Goal: Information Seeking & Learning: Learn about a topic

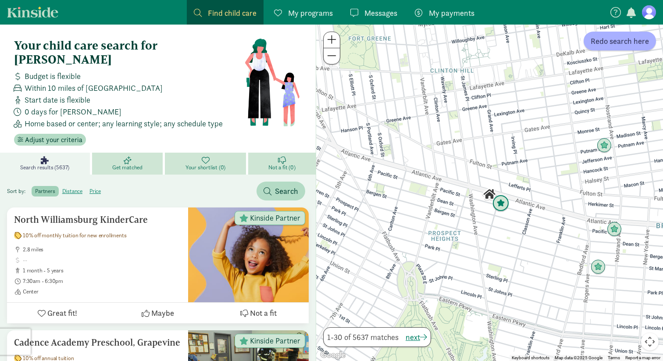
click at [502, 205] on img "Click to see details" at bounding box center [501, 203] width 17 height 17
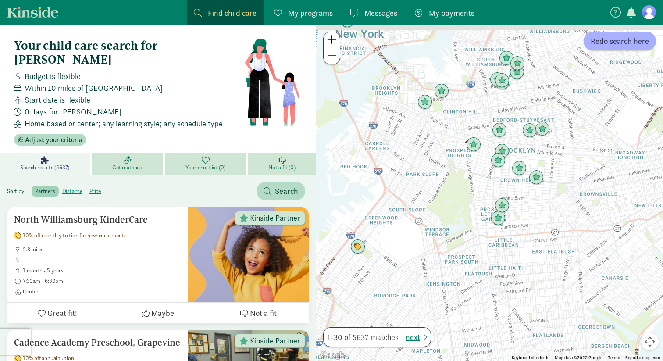
drag, startPoint x: 489, startPoint y: 140, endPoint x: 454, endPoint y: 220, distance: 86.4
click at [454, 220] on div at bounding box center [489, 193] width 347 height 336
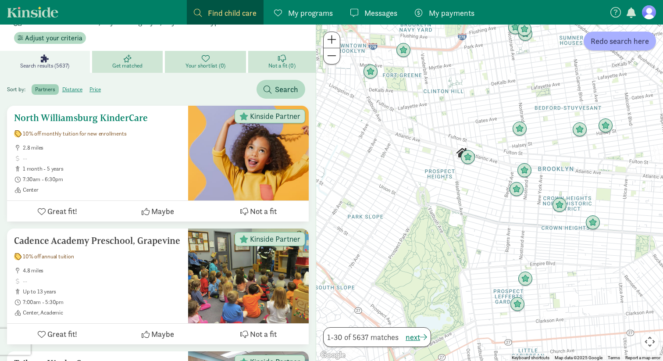
scroll to position [144, 0]
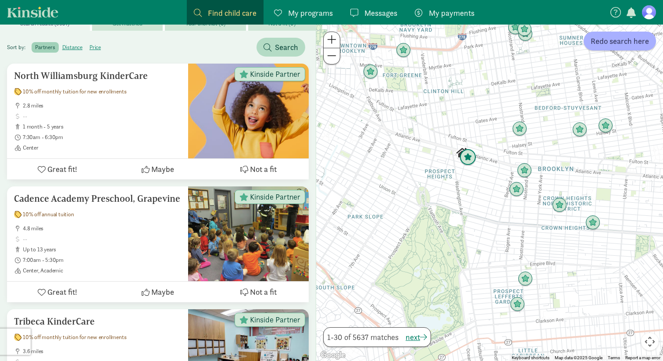
click at [471, 158] on img "Click to see details" at bounding box center [468, 157] width 17 height 17
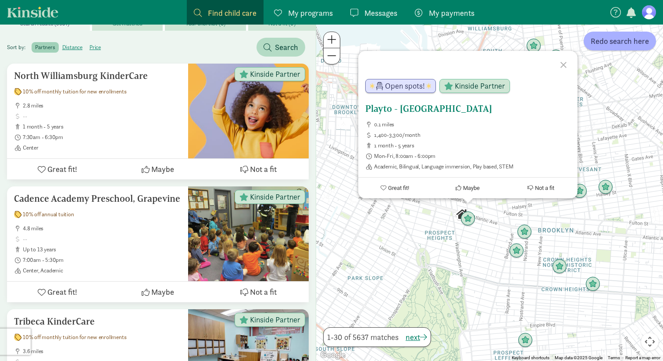
click at [462, 106] on h5 "Playto - [GEOGRAPHIC_DATA]" at bounding box center [467, 109] width 205 height 11
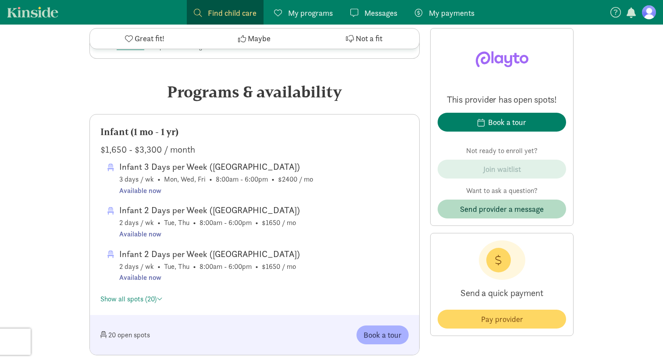
scroll to position [406, 0]
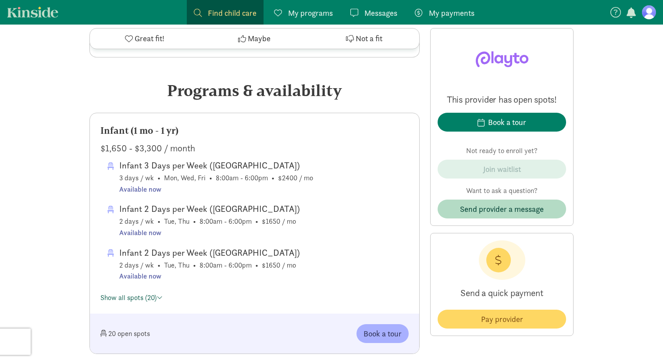
click at [127, 299] on link "Show all spots (20)" at bounding box center [131, 297] width 62 height 9
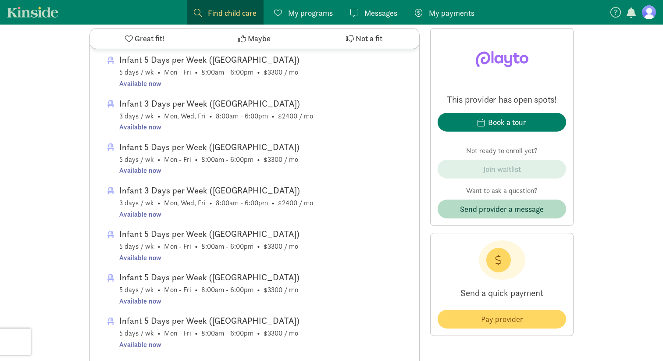
scroll to position [771, 0]
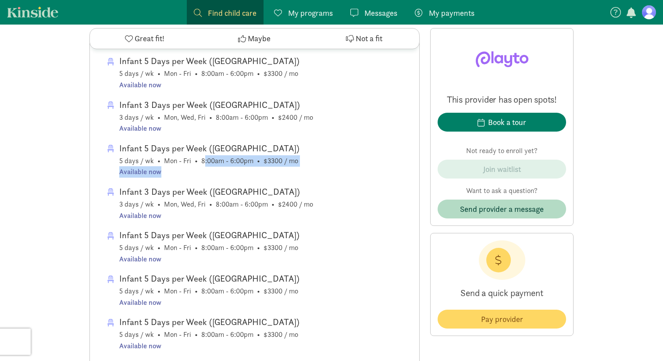
drag, startPoint x: 225, startPoint y: 173, endPoint x: 201, endPoint y: 161, distance: 26.9
click at [201, 161] on span "Infant 5 Days per Week ([GEOGRAPHIC_DATA]) 5 days / wk • Mon - Fri • 8:00am - 6…" at bounding box center [209, 159] width 180 height 36
drag, startPoint x: 201, startPoint y: 161, endPoint x: 225, endPoint y: 163, distance: 24.6
click at [225, 163] on span "Infant 5 Days per Week ([GEOGRAPHIC_DATA]) 5 days / wk • Mon - Fri • 8:00am - 6…" at bounding box center [209, 159] width 180 height 36
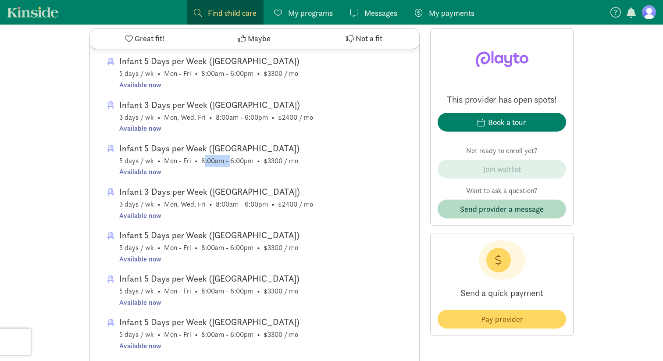
click at [225, 163] on span "Infant 5 Days per Week ([GEOGRAPHIC_DATA]) 5 days / wk • Mon - Fri • 8:00am - 6…" at bounding box center [209, 159] width 180 height 36
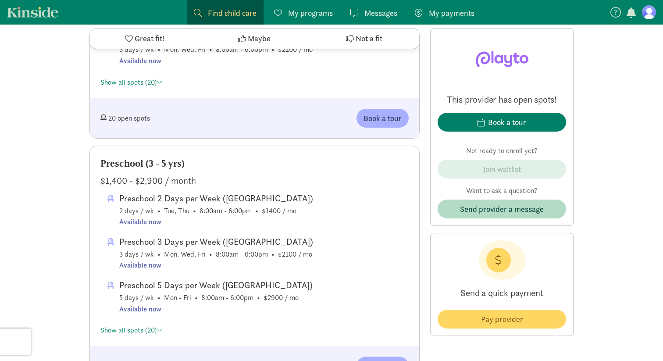
scroll to position [1618, 0]
